Goal: Information Seeking & Learning: Learn about a topic

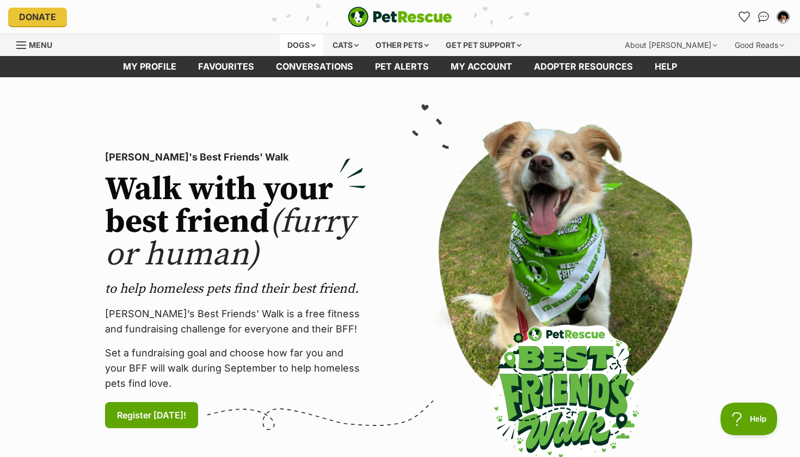
click at [308, 38] on div "Dogs" at bounding box center [302, 45] width 44 height 22
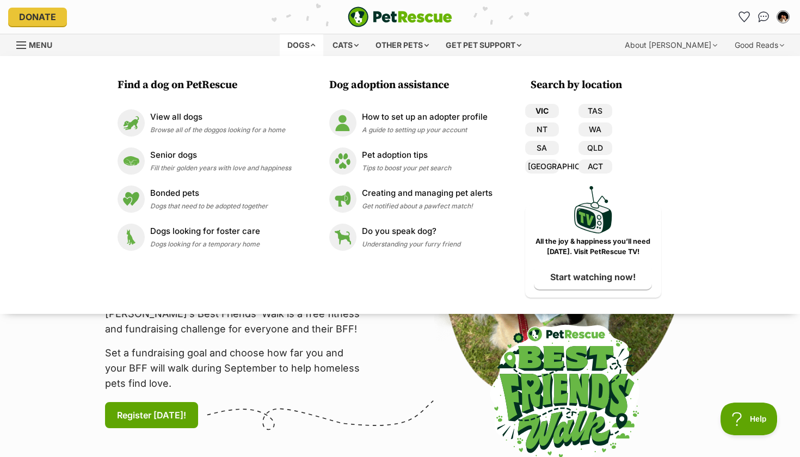
click at [536, 111] on link "VIC" at bounding box center [542, 111] width 34 height 14
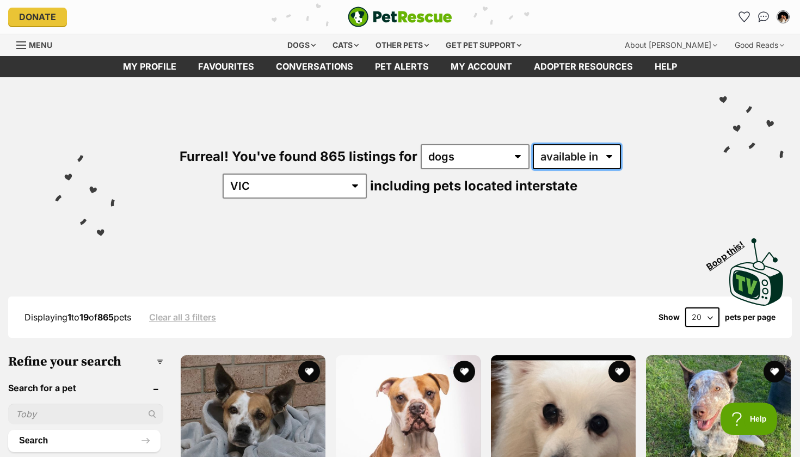
select select "disabled"
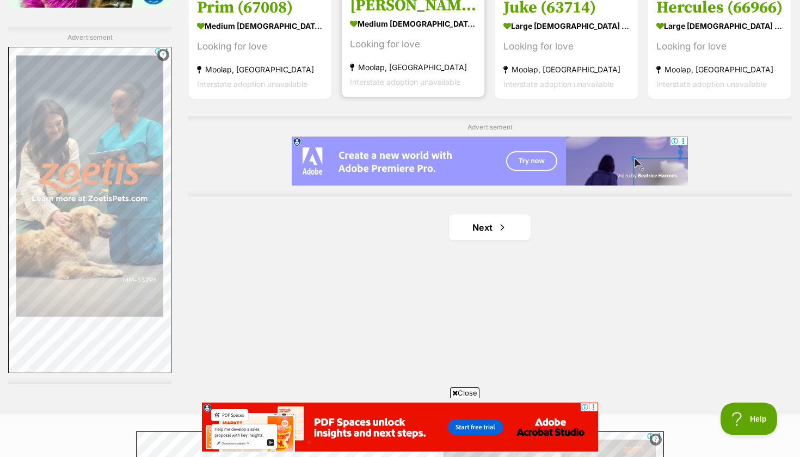
scroll to position [1995, 0]
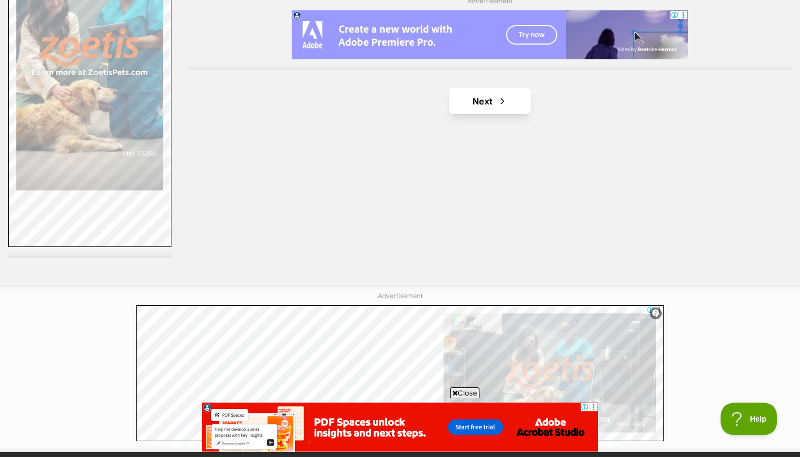
click at [475, 88] on link "Next" at bounding box center [490, 101] width 82 height 26
